Goal: Transaction & Acquisition: Purchase product/service

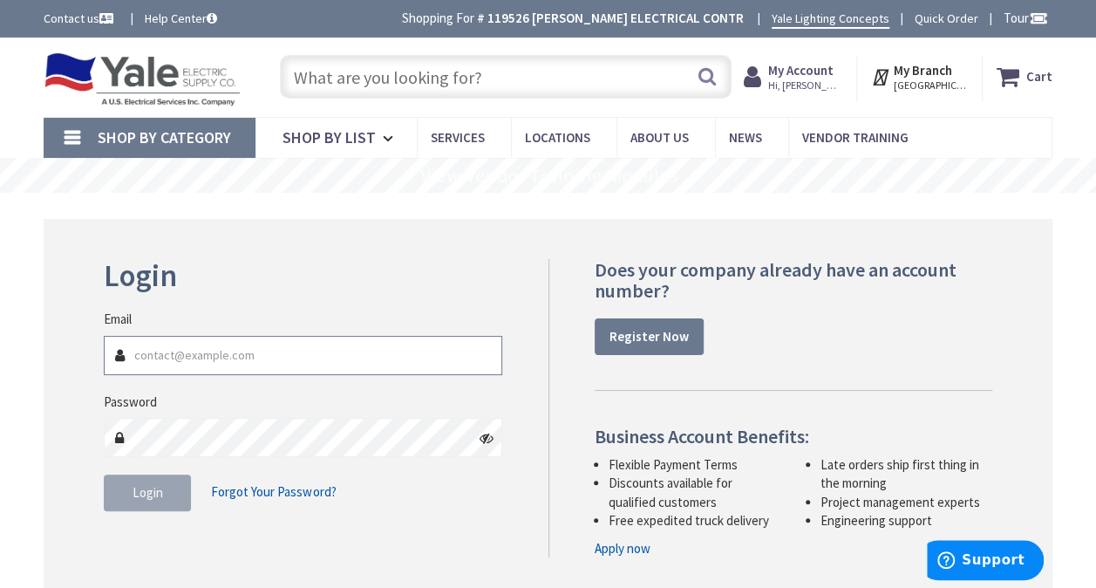
type input "[PERSON_NAME][EMAIL_ADDRESS][DOMAIN_NAME]"
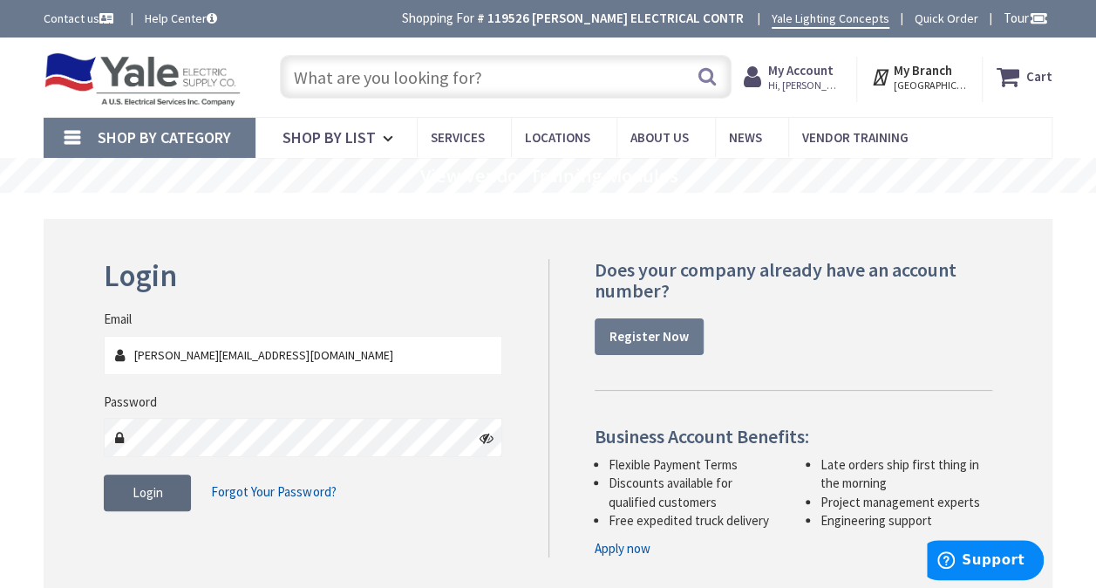
click at [120, 502] on button "Login" at bounding box center [147, 493] width 87 height 37
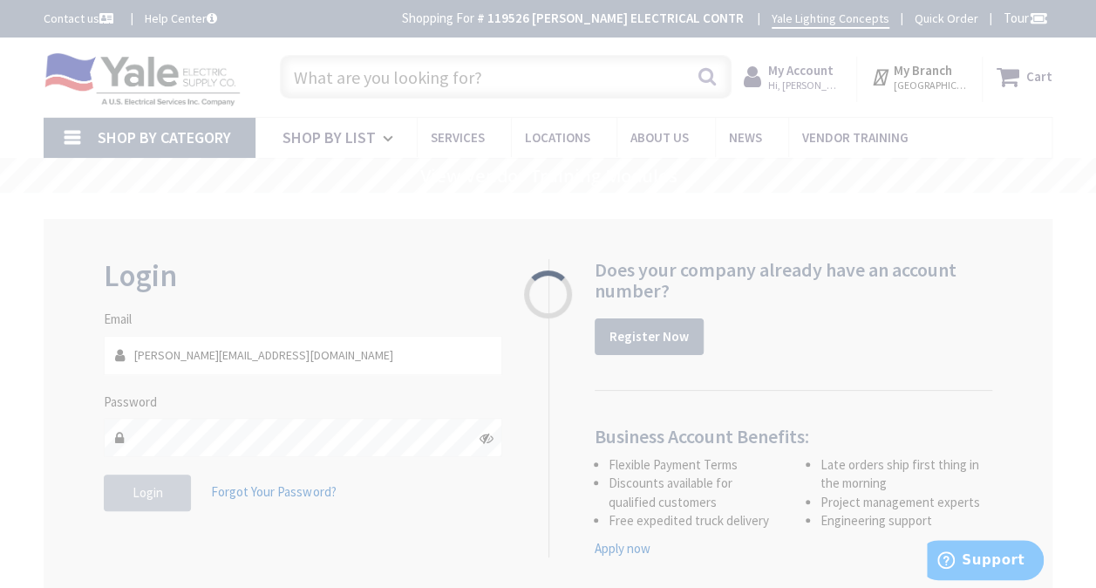
type input "[PERSON_NAME][GEOGRAPHIC_DATA][STREET_ADDRESS][PERSON_NAME][GEOGRAPHIC_DATA]"
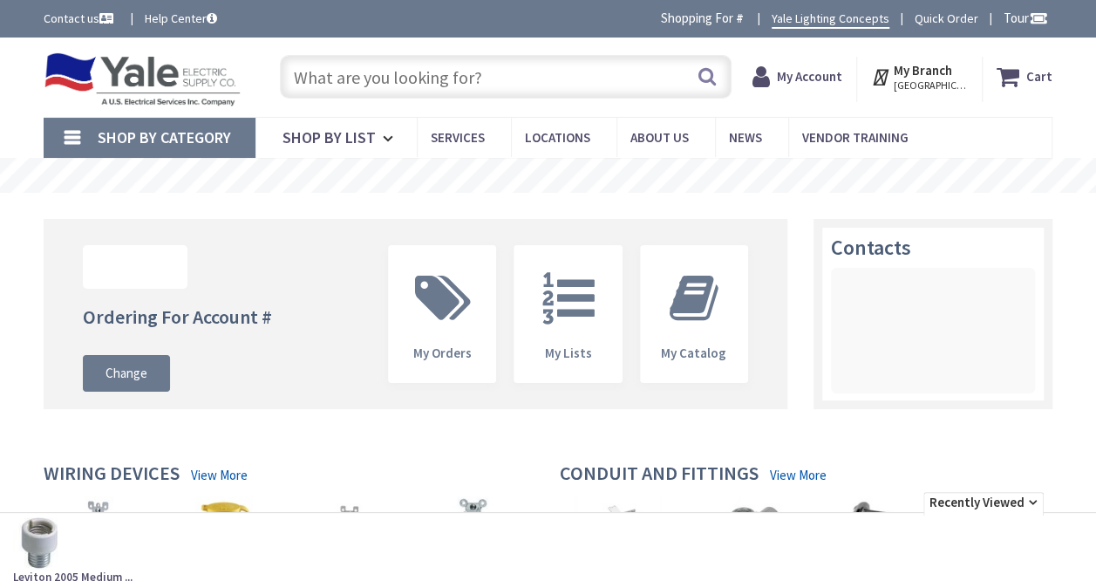
click at [411, 85] on input "text" at bounding box center [506, 77] width 452 height 44
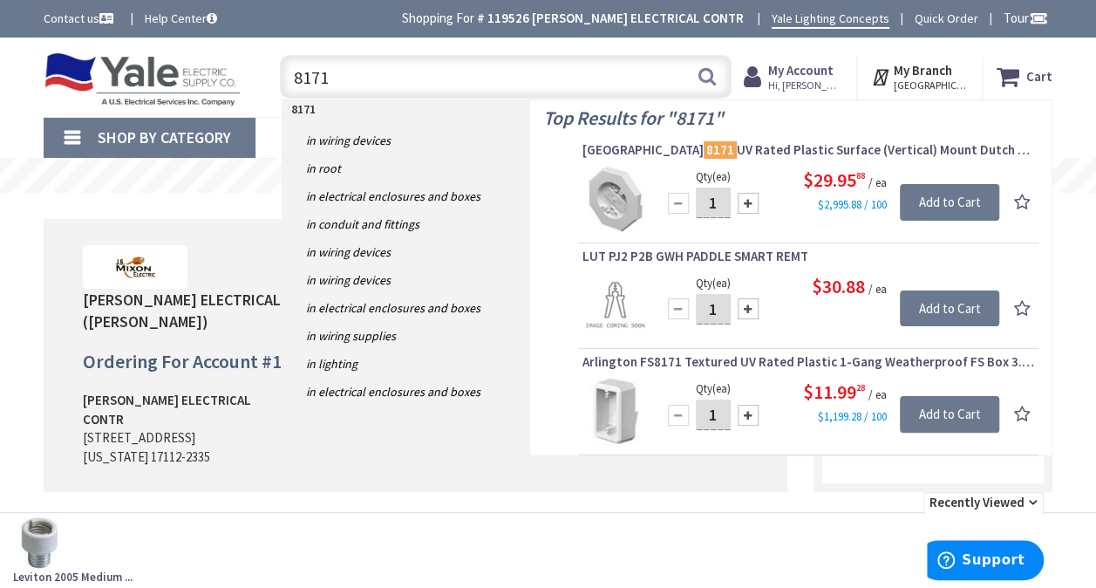
drag, startPoint x: 350, startPoint y: 82, endPoint x: 288, endPoint y: 82, distance: 61.9
click at [288, 82] on input "8171" at bounding box center [506, 77] width 452 height 44
type input "8171"
